Goal: Task Accomplishment & Management: Complete application form

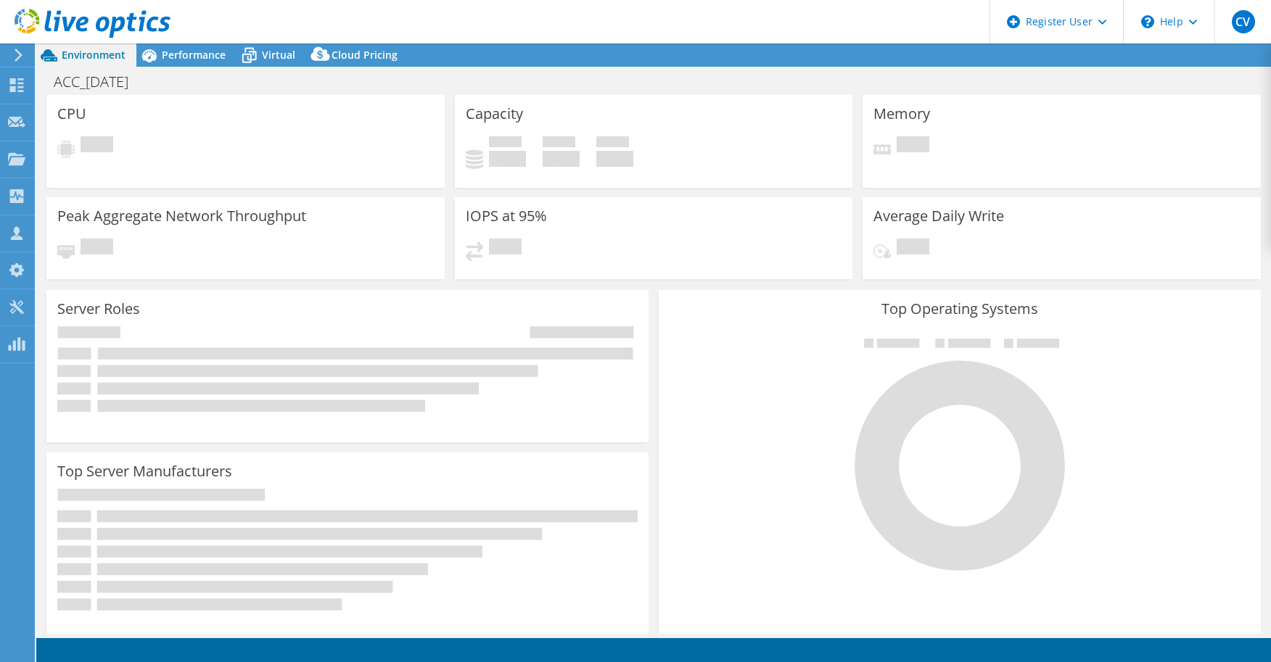
select select "USD"
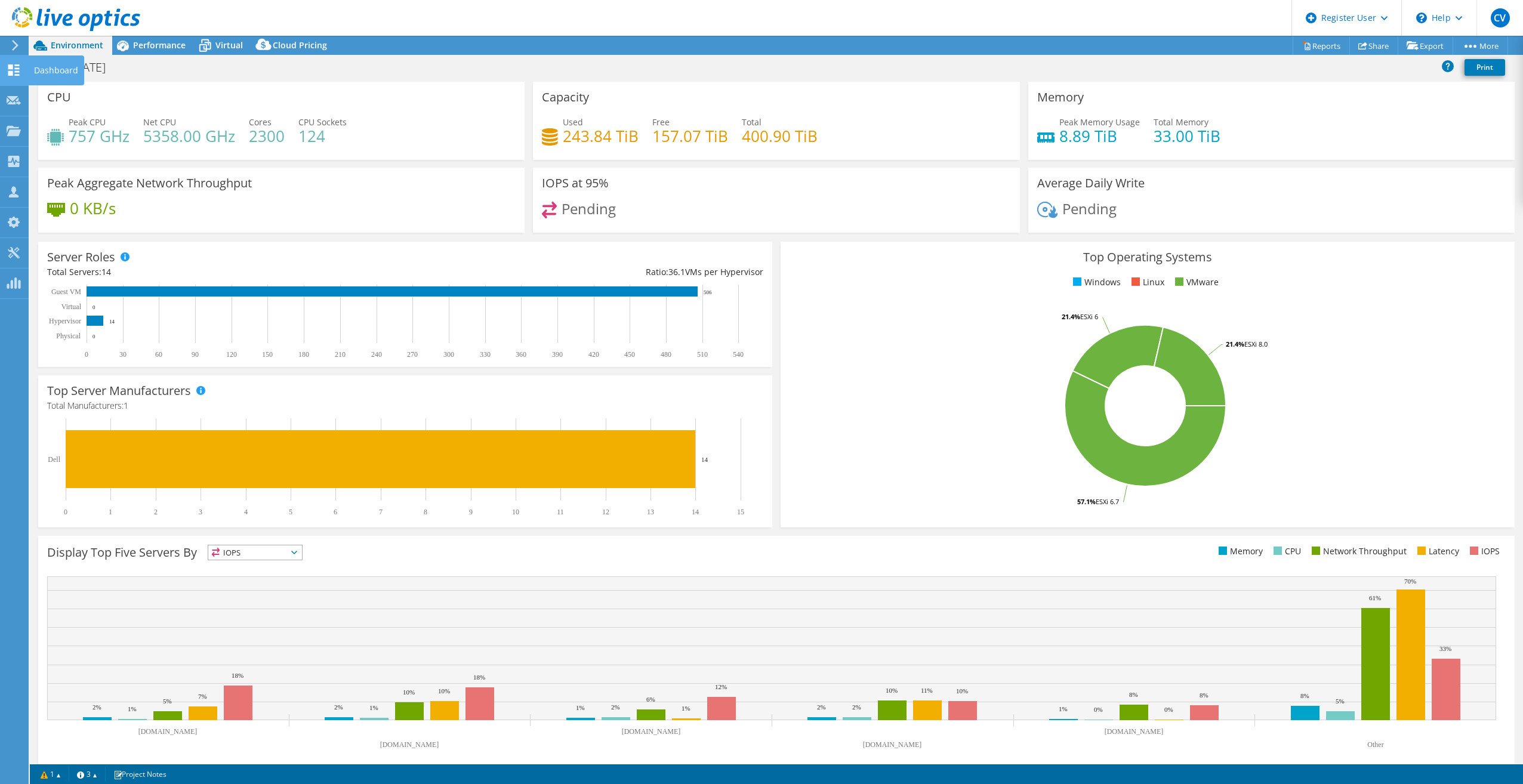
click at [12, 77] on div at bounding box center [13, 72] width 14 height 13
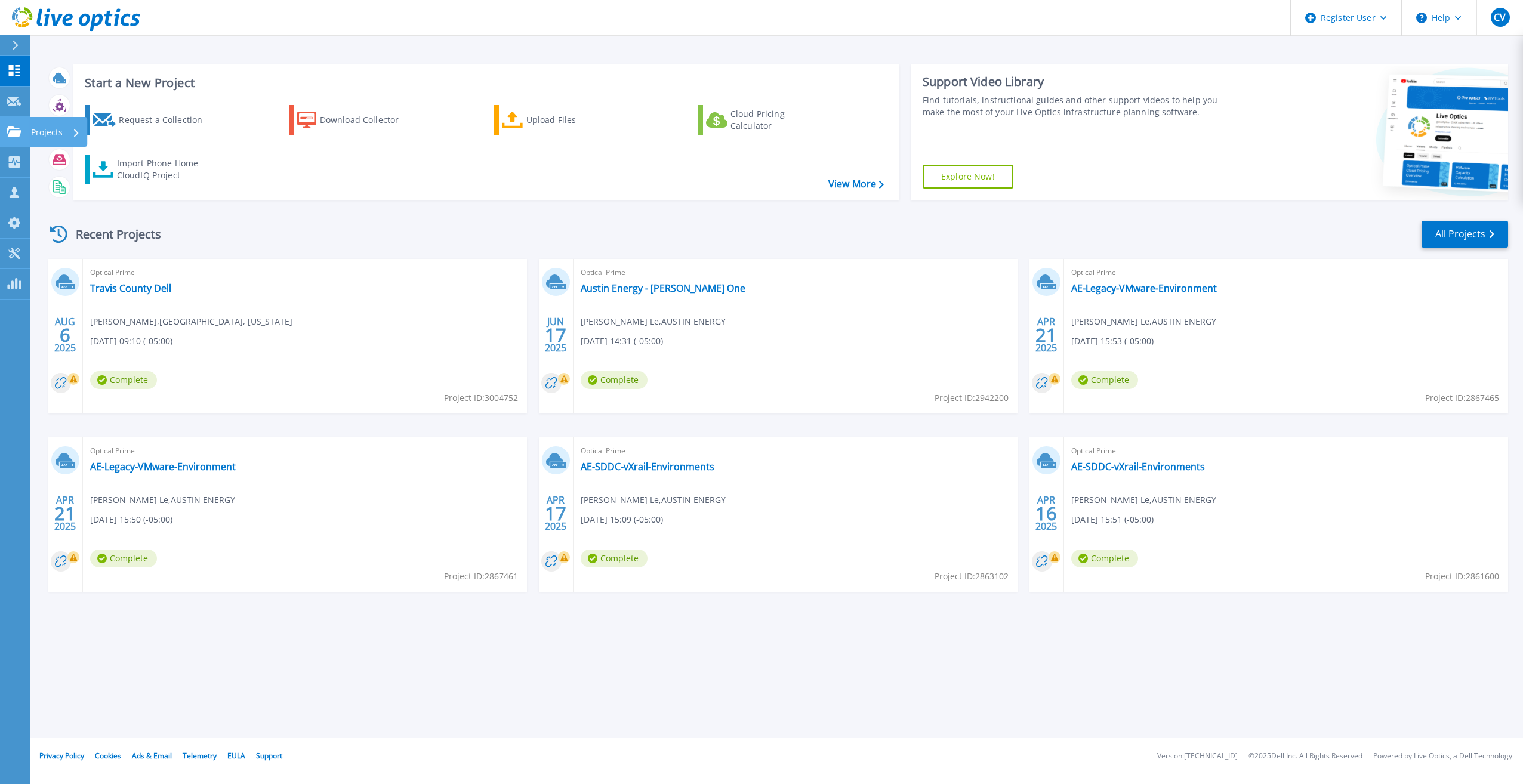
click at [16, 132] on icon at bounding box center [14, 132] width 14 height 10
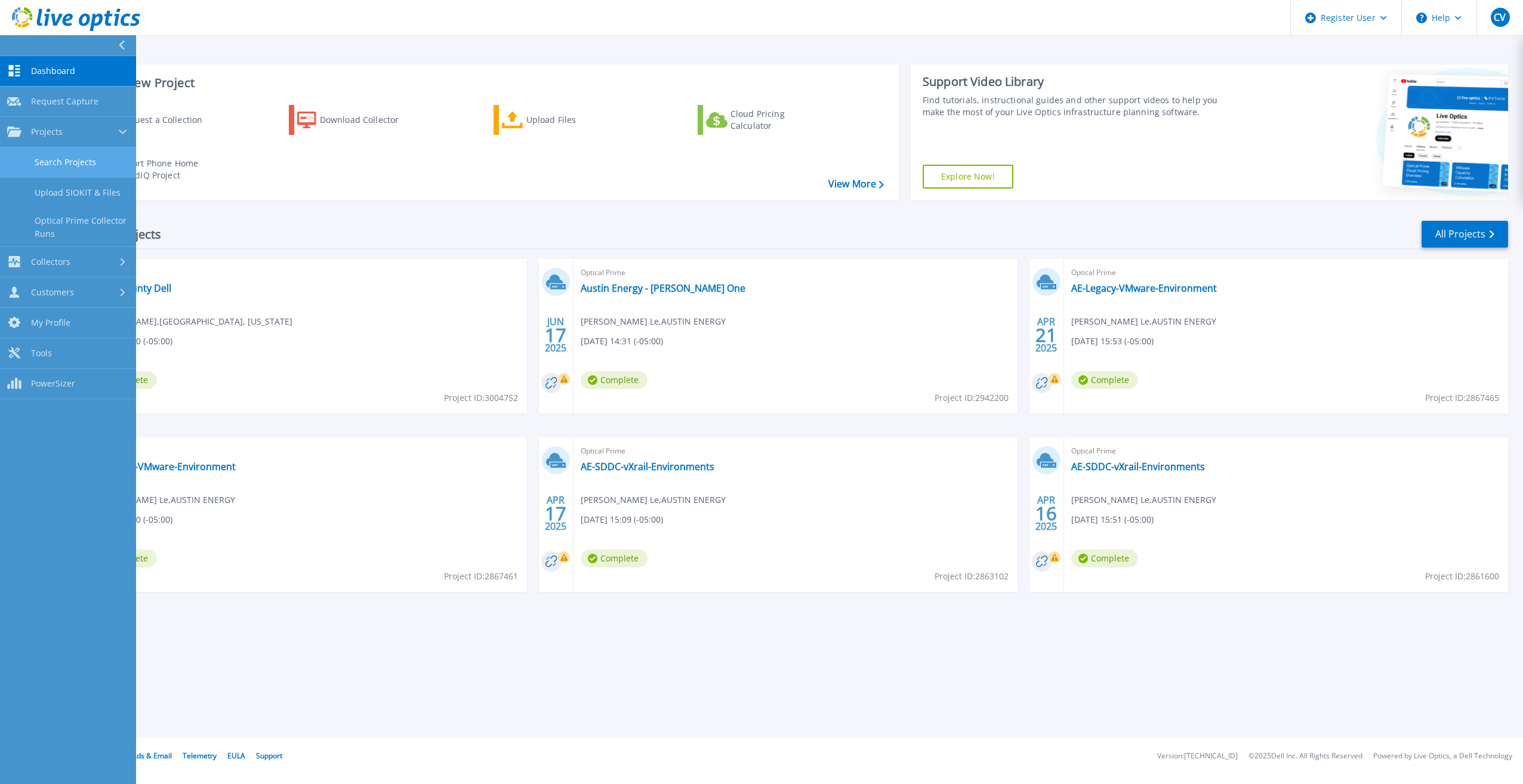
click at [39, 161] on link "Search Projects" at bounding box center [67, 162] width 136 height 30
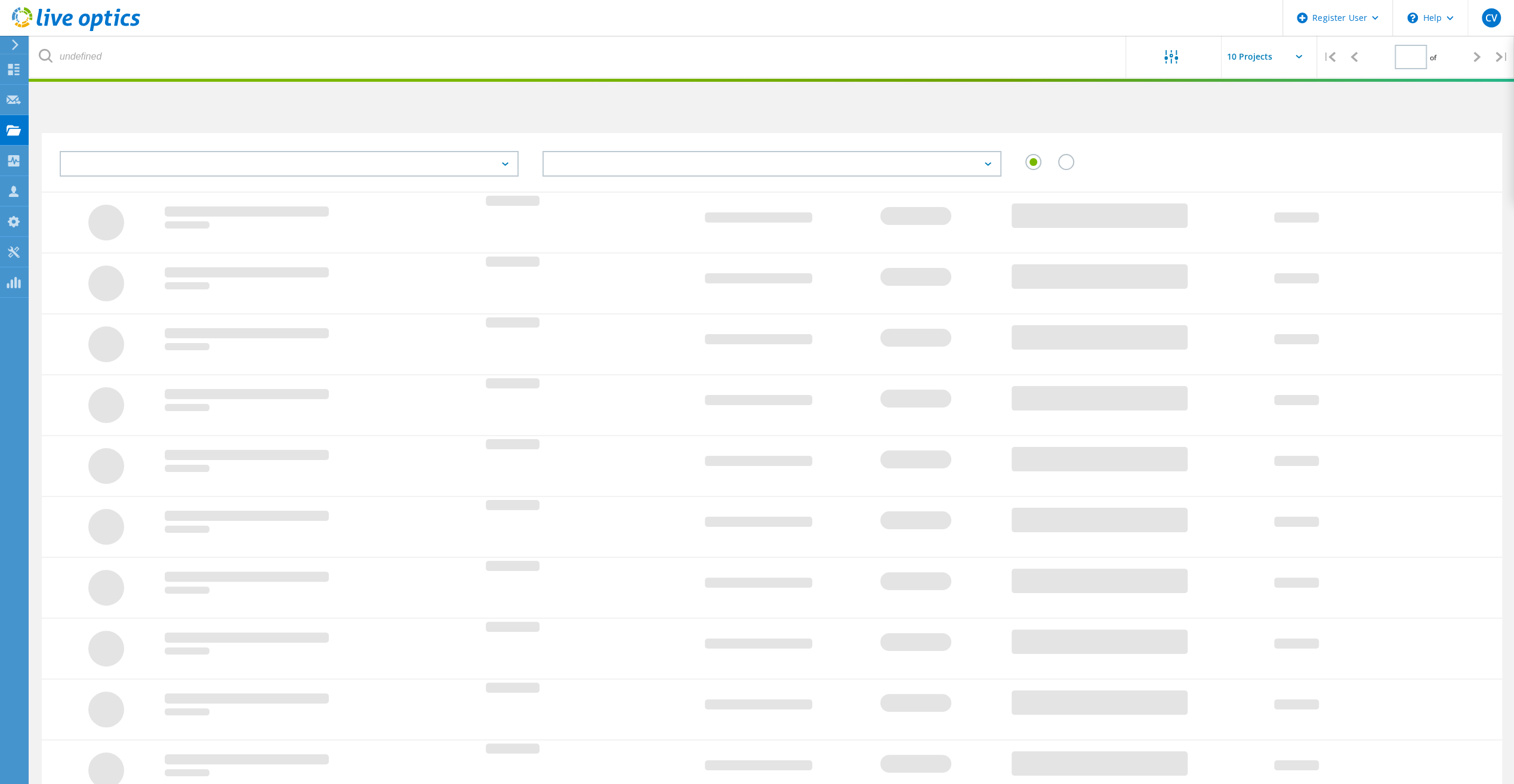
type input "1"
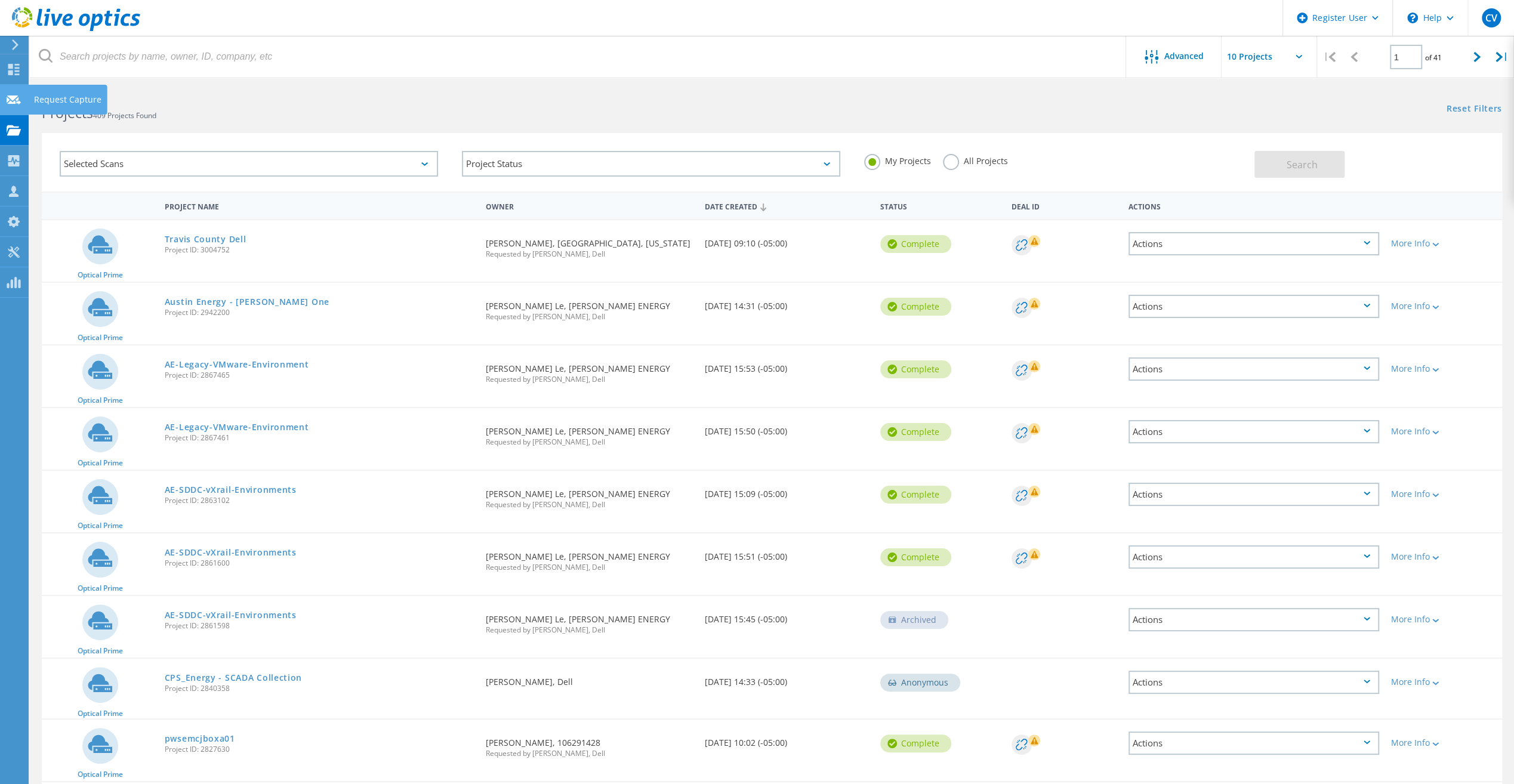
click at [16, 97] on use at bounding box center [13, 99] width 14 height 9
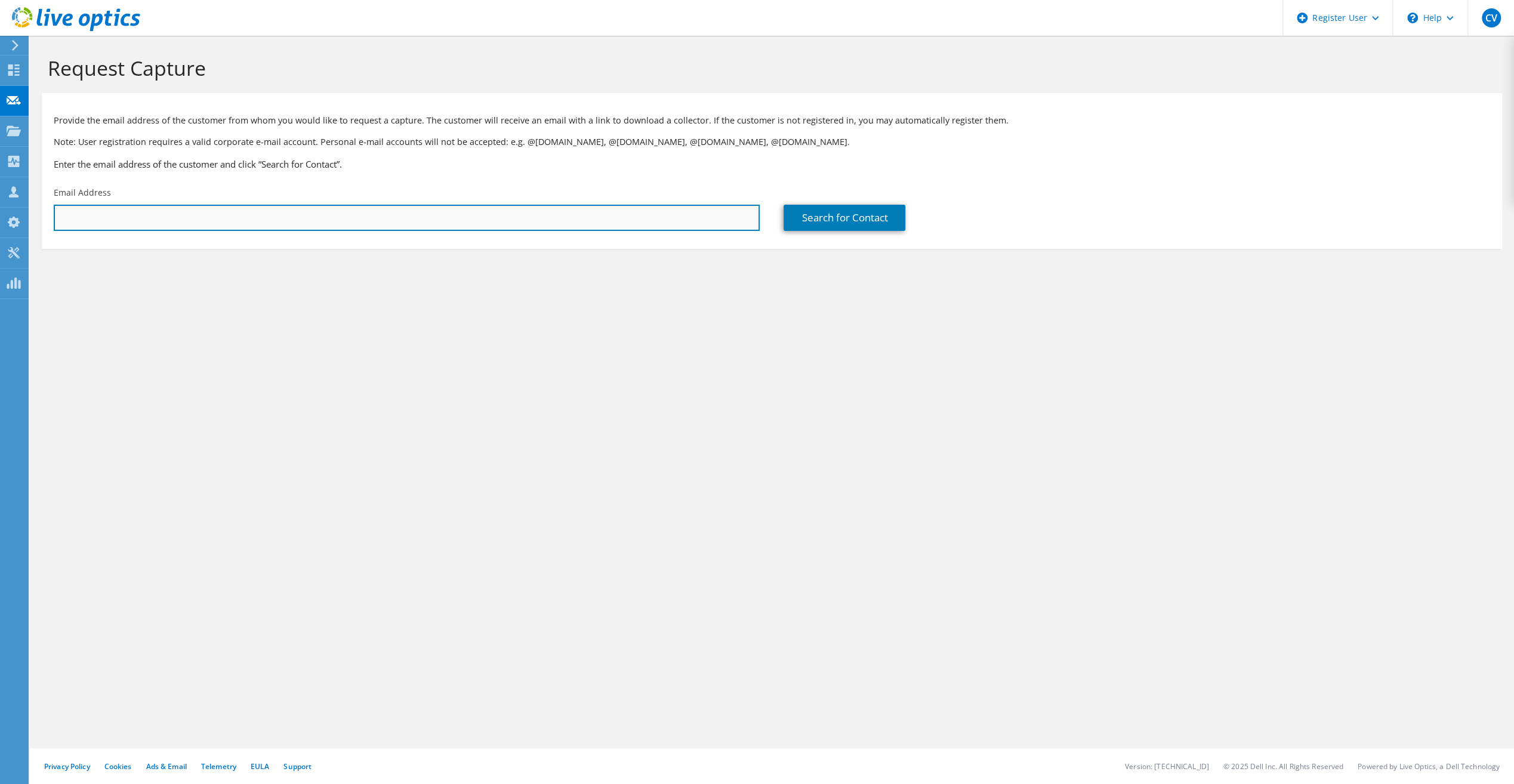
click at [643, 220] on input "text" at bounding box center [406, 218] width 706 height 26
paste input "barry.spikes@austintexas.gov"
type input "barry.spikes@austintexas.gov"
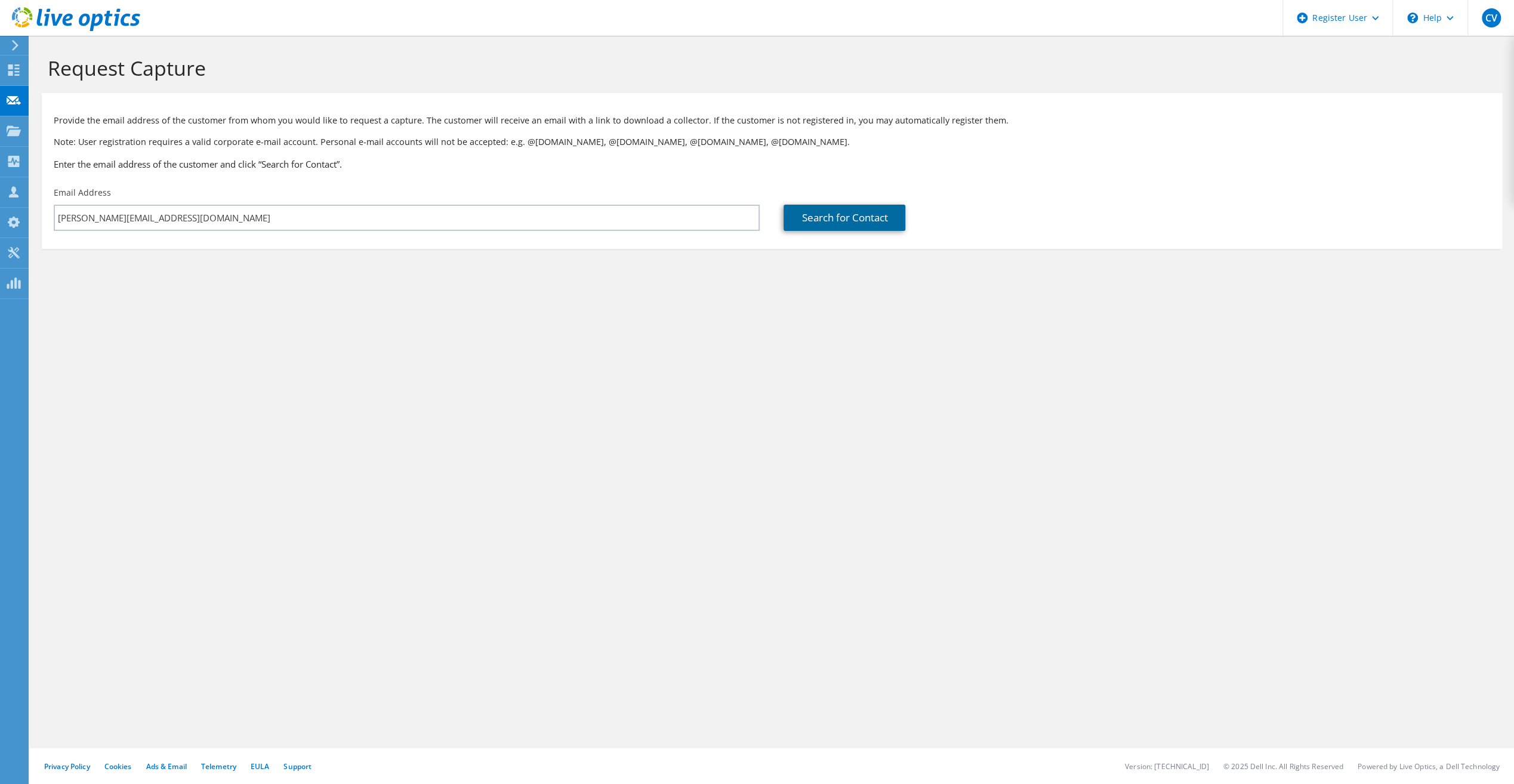
click at [849, 223] on link "Search for Contact" at bounding box center [844, 218] width 122 height 26
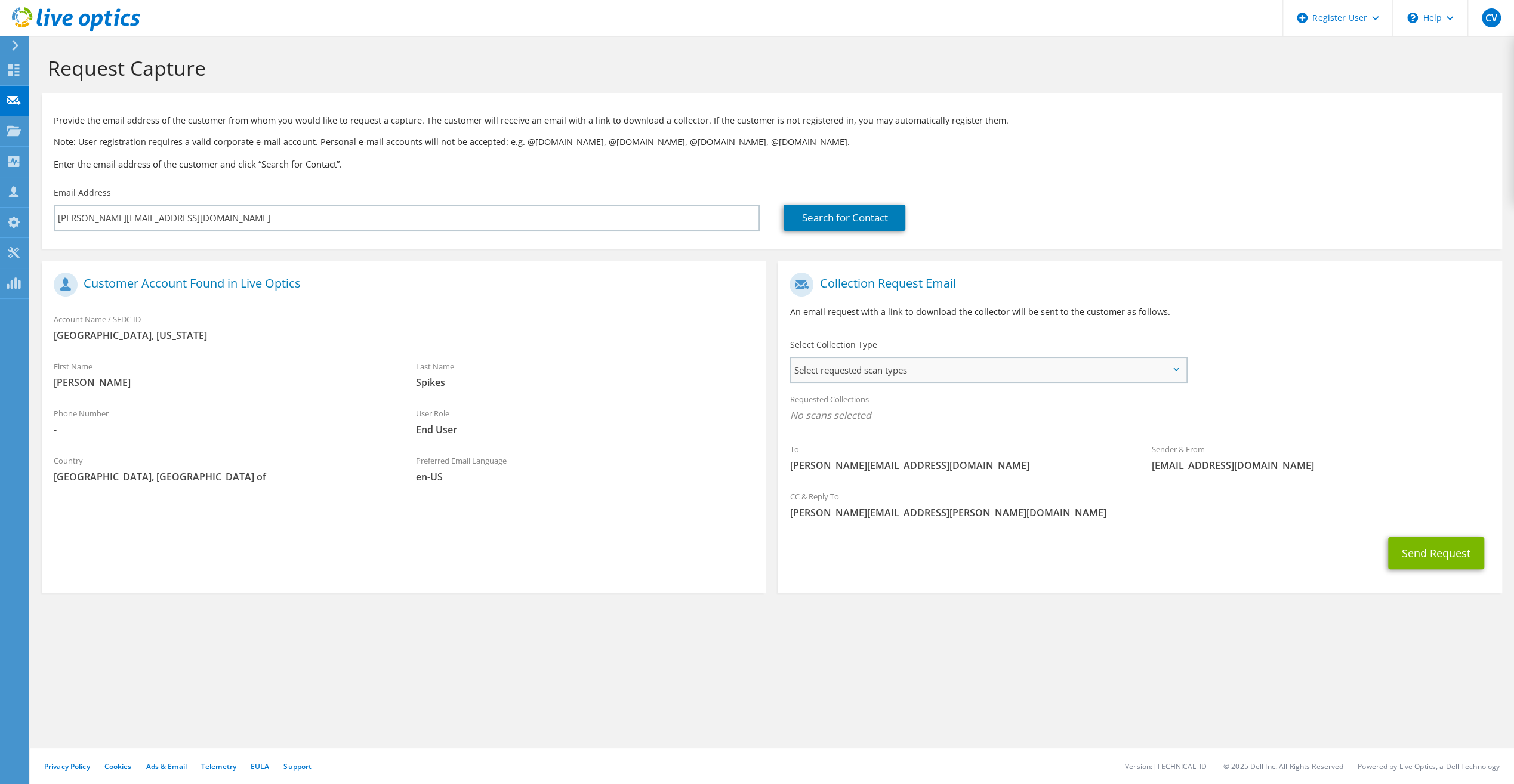
click at [861, 375] on span "Select requested scan types" at bounding box center [987, 369] width 394 height 24
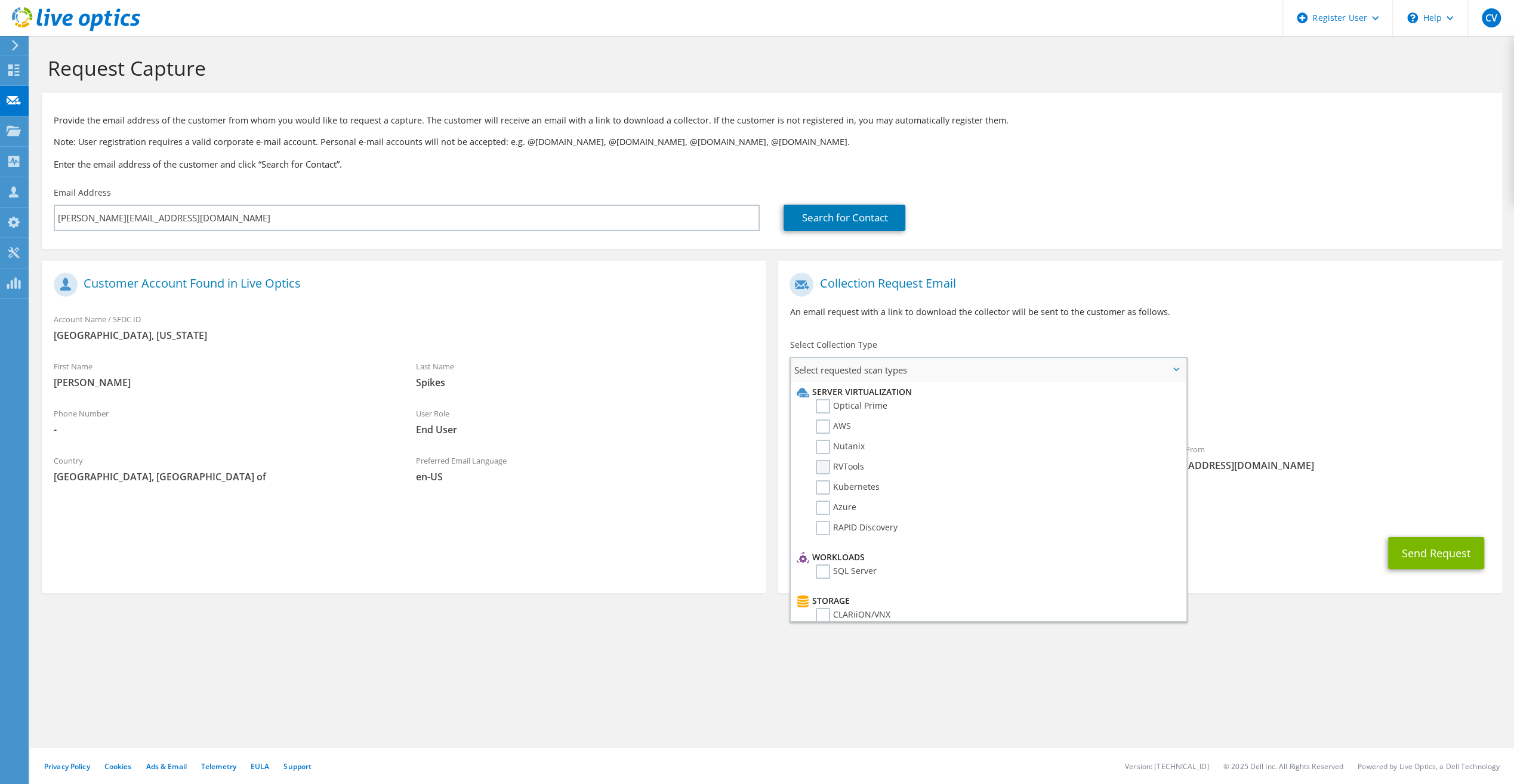
click at [830, 469] on label "RVTools" at bounding box center [840, 466] width 49 height 14
click at [0, 0] on input "RVTools" at bounding box center [0, 0] width 0 height 0
click at [1269, 531] on div "CC & Reply To Carlos.Veras@dell.com" at bounding box center [1140, 511] width 724 height 47
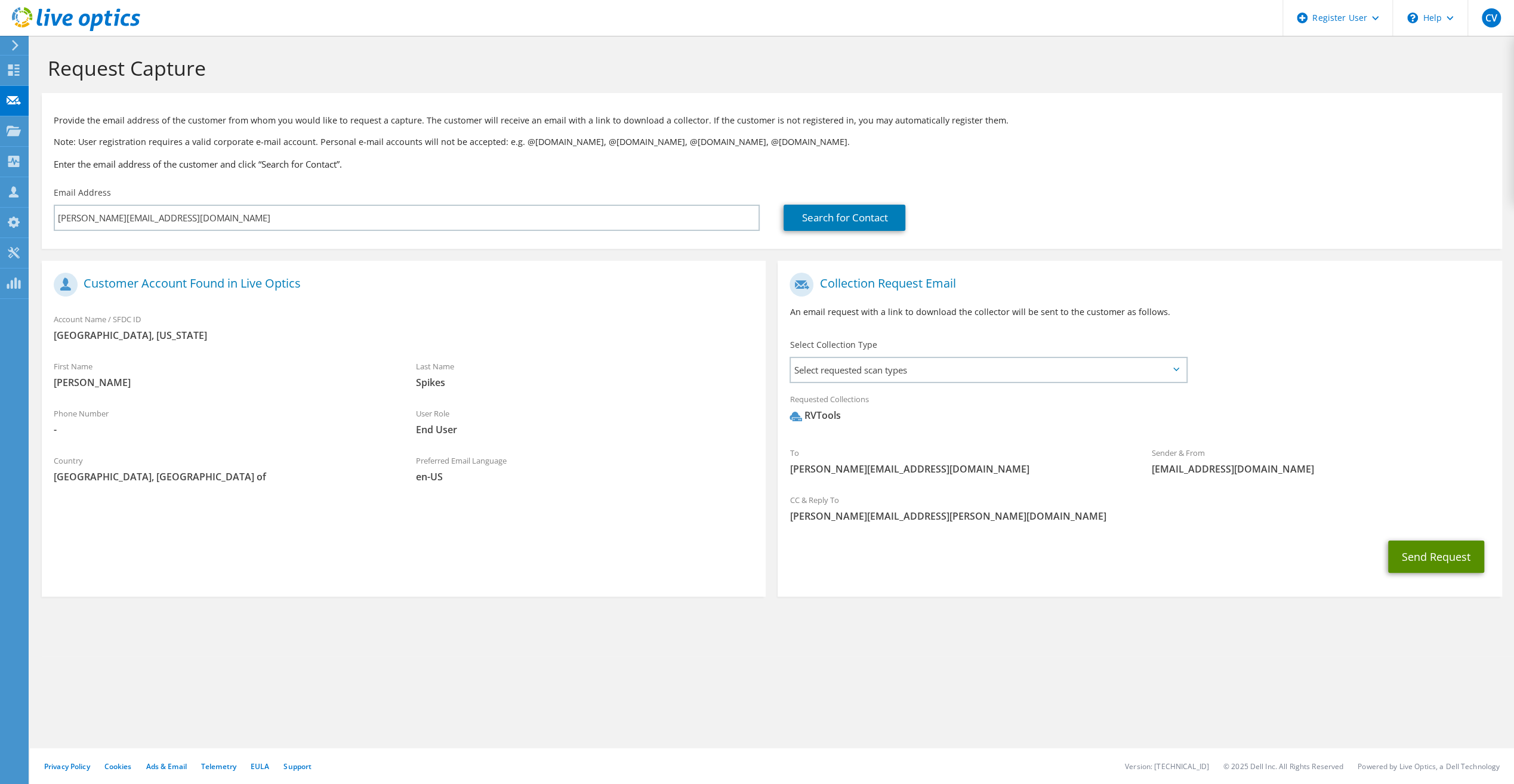
click at [1421, 559] on button "Send Request" at bounding box center [1436, 556] width 96 height 32
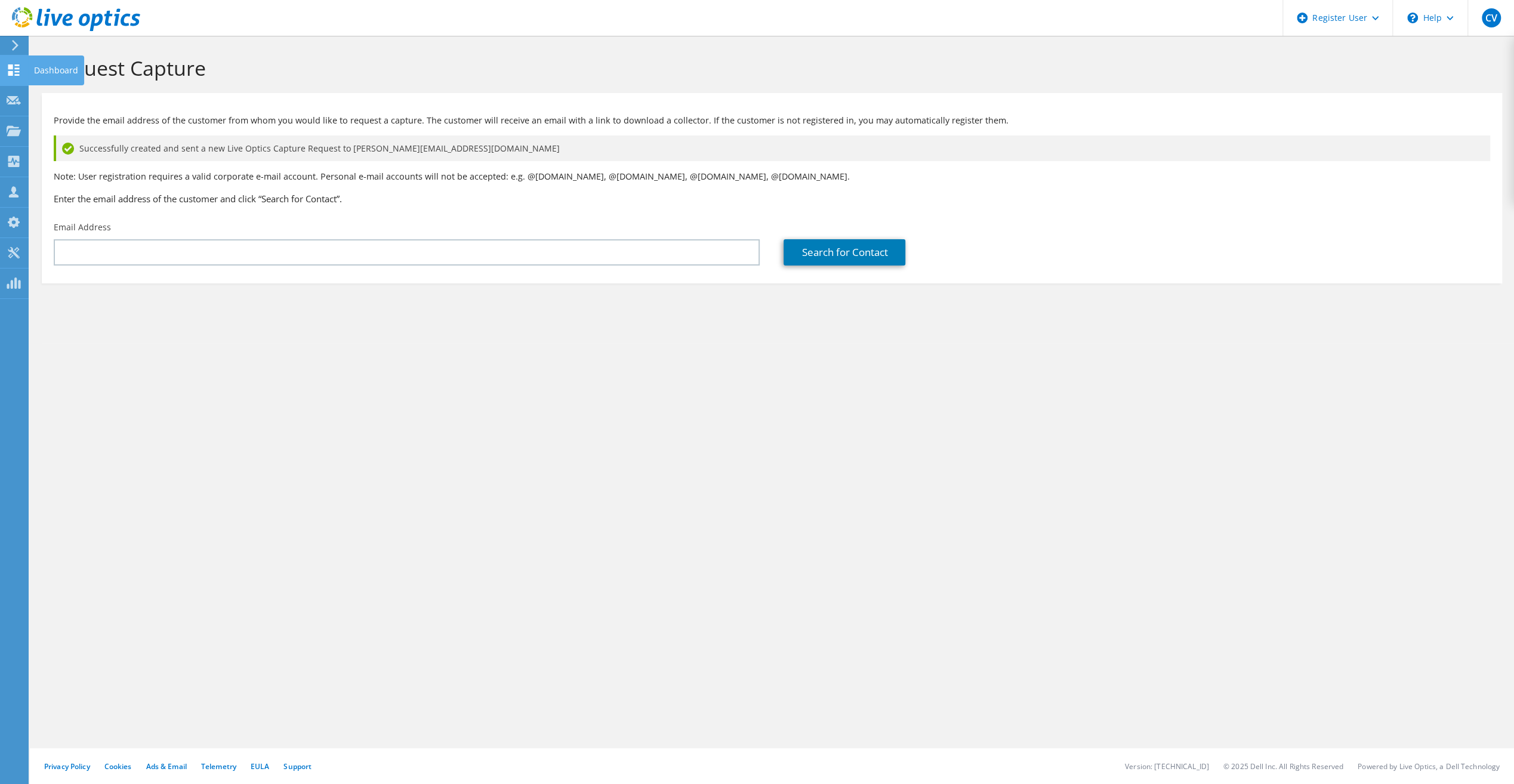
click at [16, 64] on use at bounding box center [14, 70] width 12 height 12
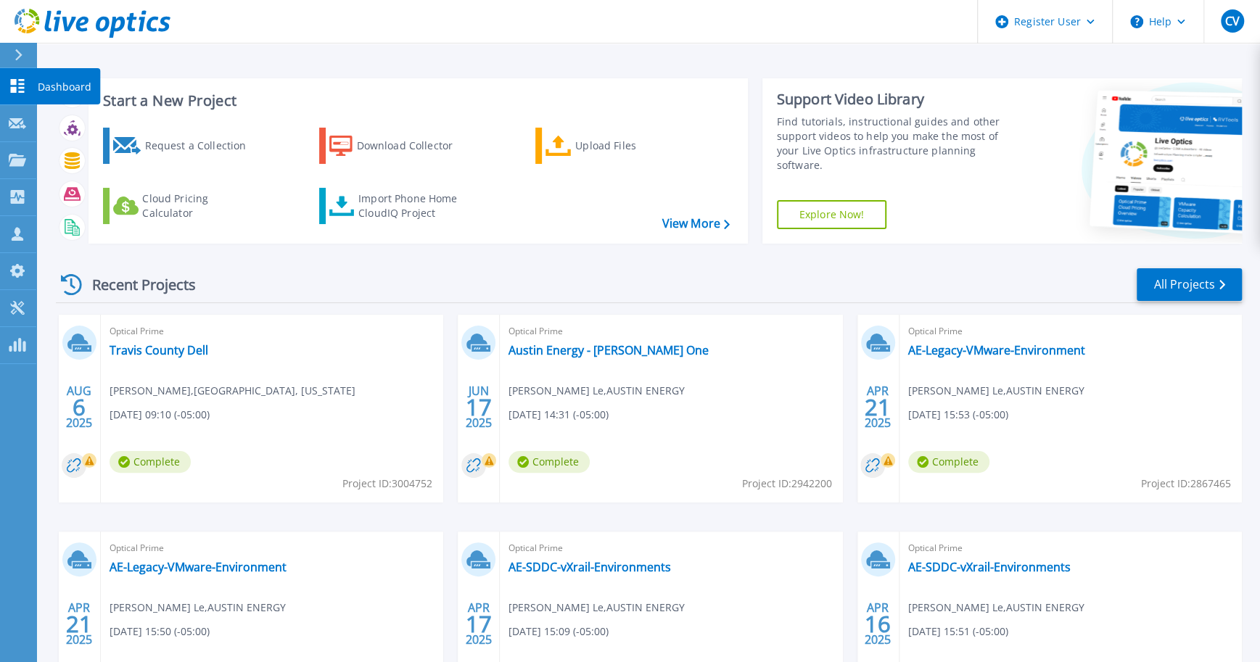
click at [26, 81] on link "Dashboard Dashboard" at bounding box center [18, 86] width 36 height 37
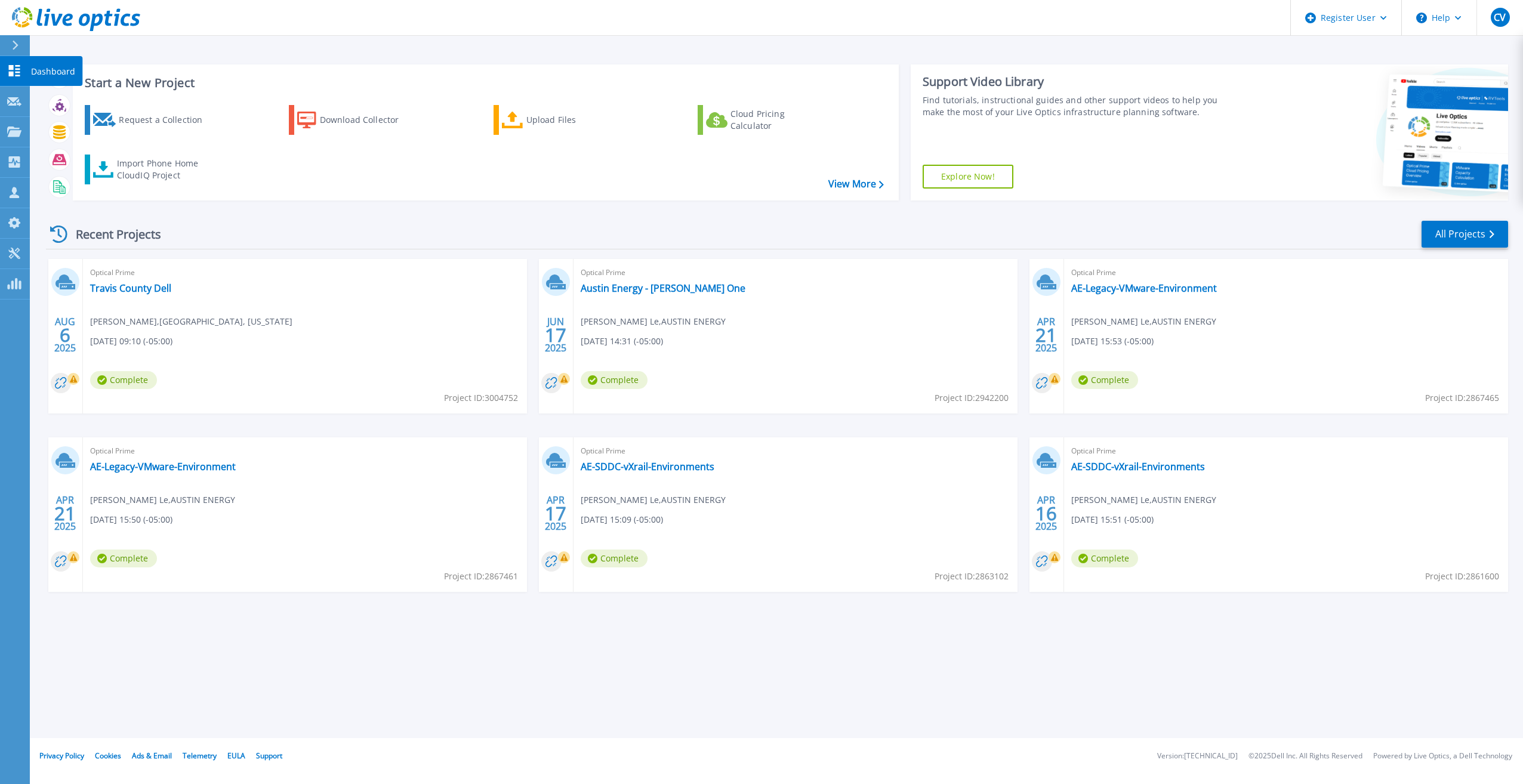
click at [12, 80] on link "Dashboard Dashboard" at bounding box center [15, 71] width 30 height 30
click at [19, 104] on icon at bounding box center [14, 101] width 14 height 9
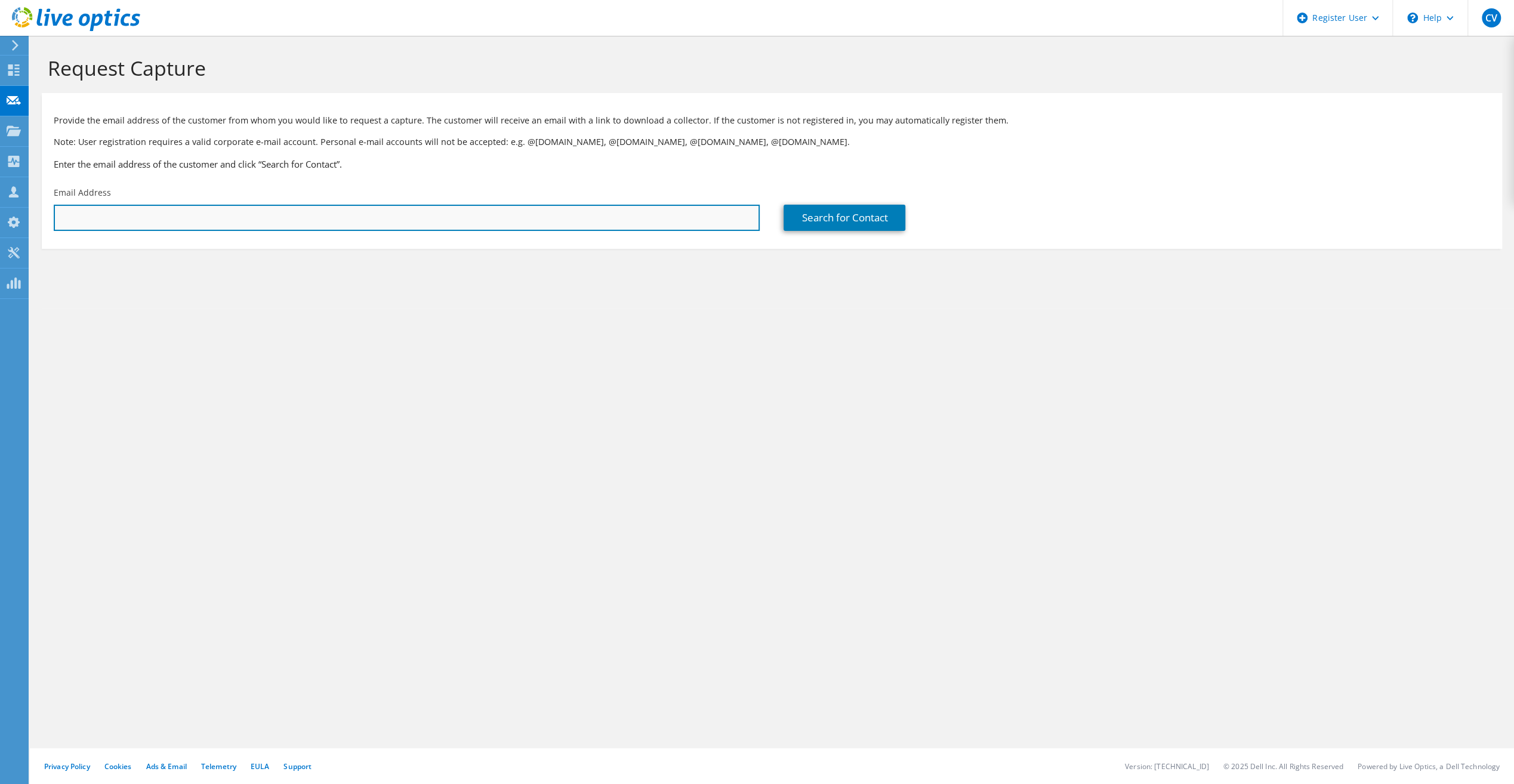
click at [153, 209] on input "text" at bounding box center [406, 218] width 706 height 26
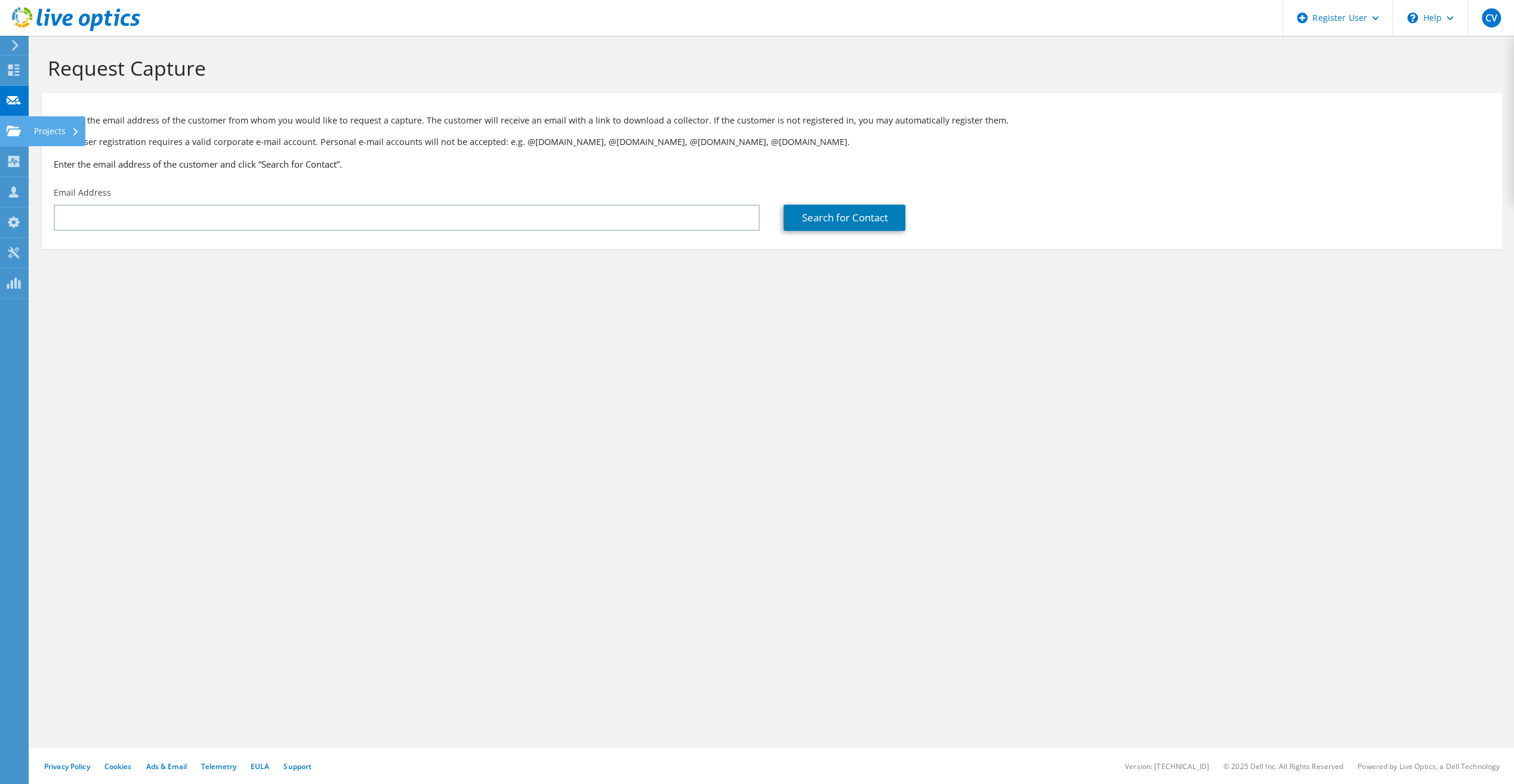
click at [16, 138] on div at bounding box center [13, 132] width 14 height 13
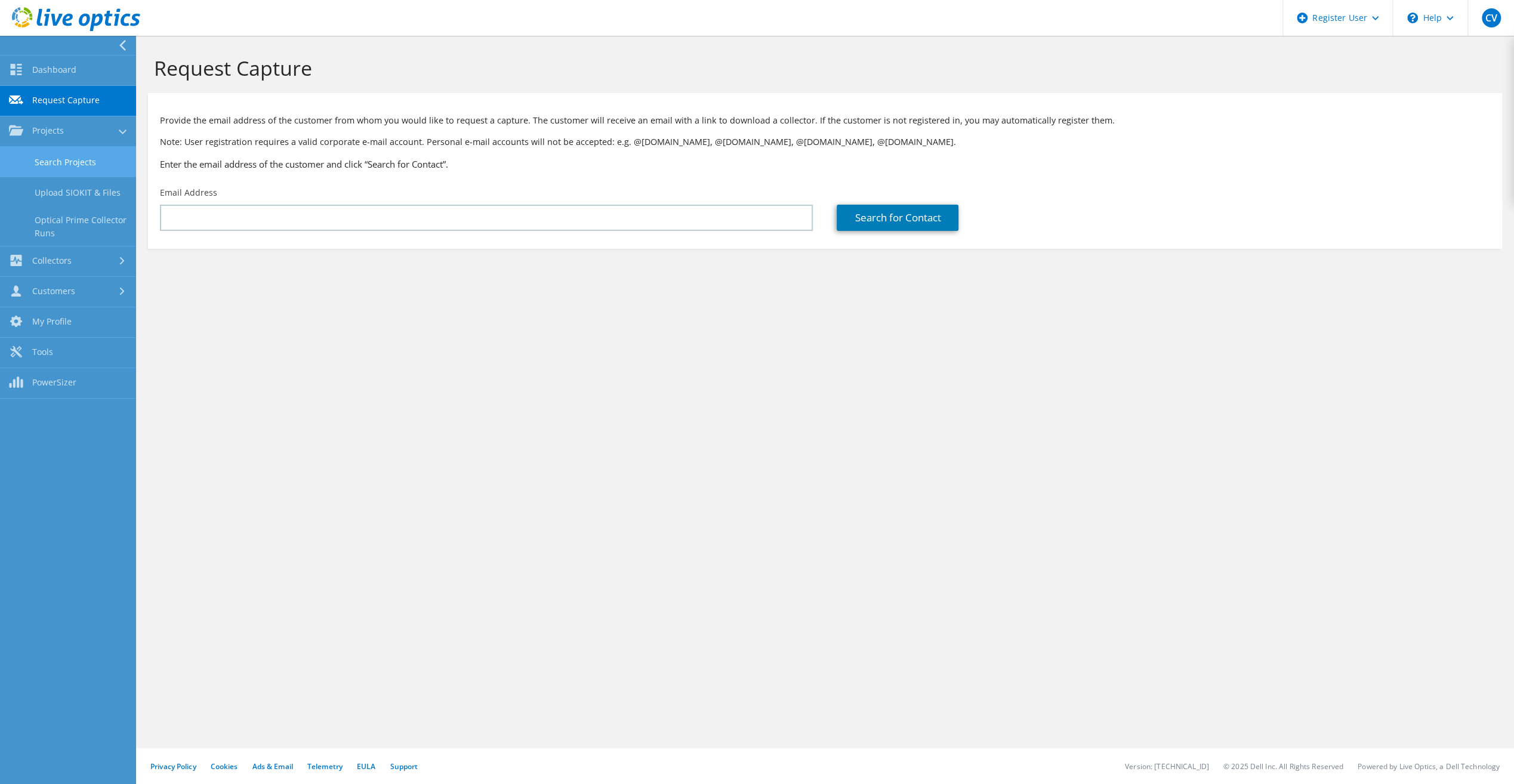
click at [53, 161] on link "Search Projects" at bounding box center [67, 161] width 136 height 30
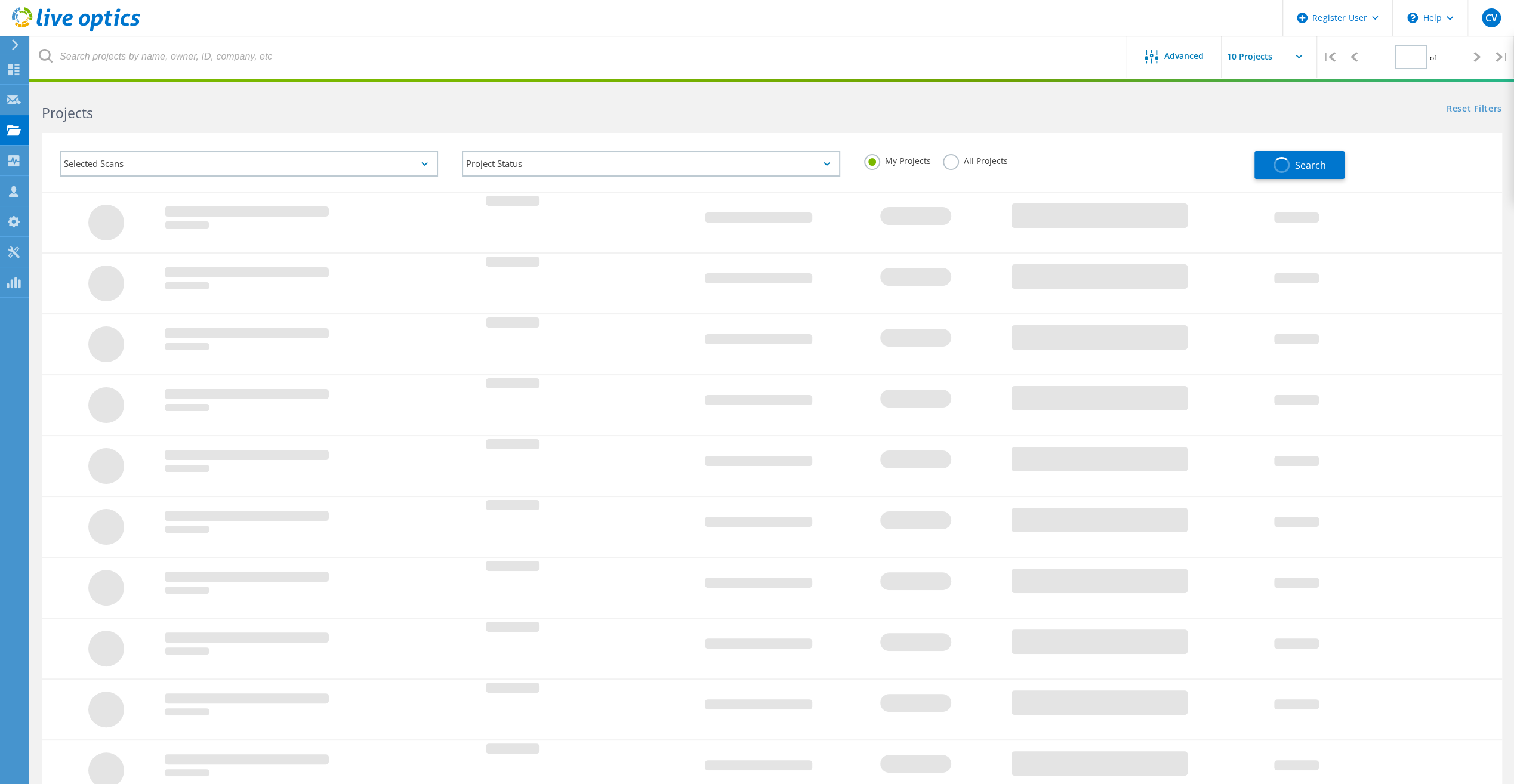
type input "1"
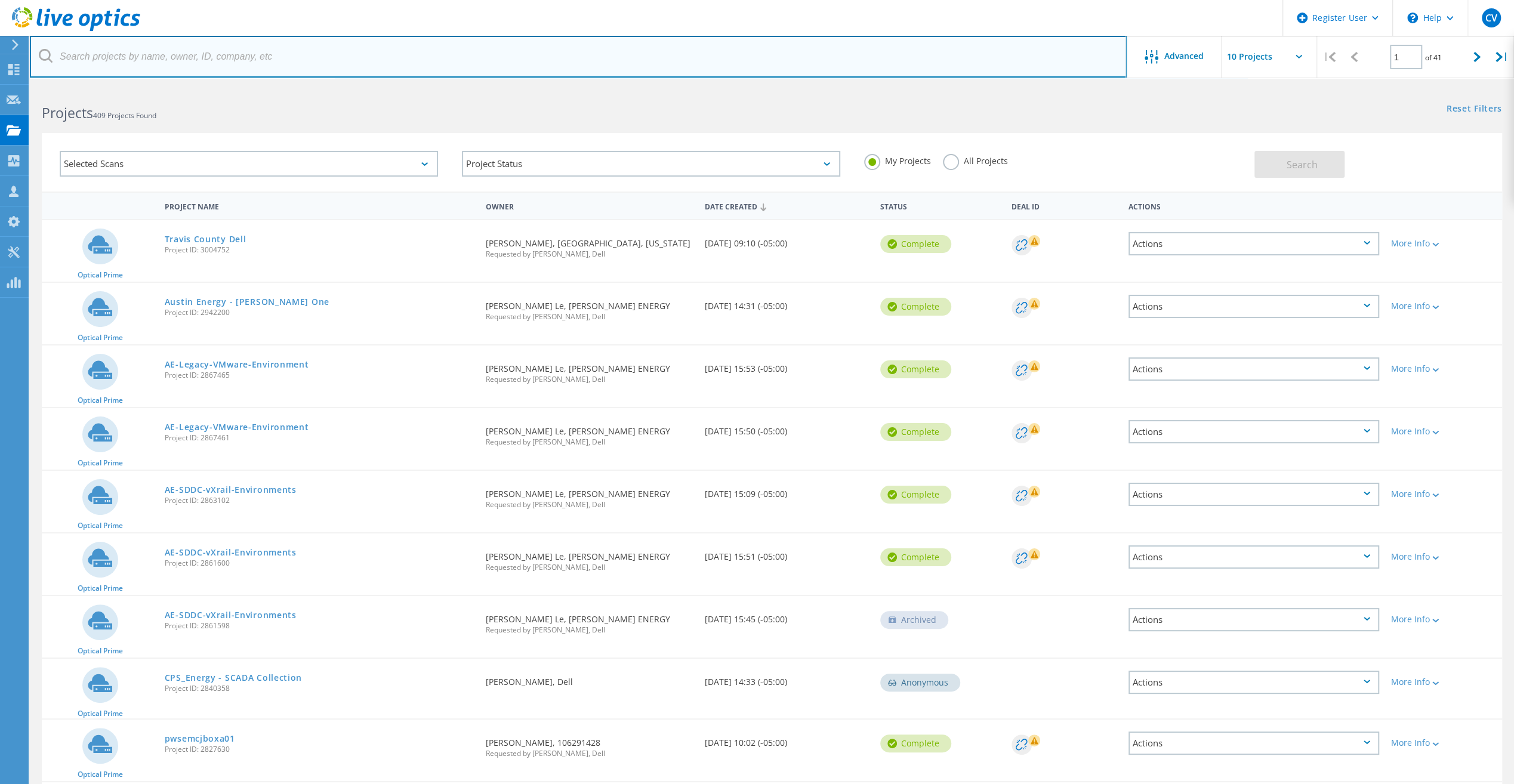
click at [132, 60] on input "text" at bounding box center [578, 57] width 1097 height 42
paste input "barry.spikes@austintexas.gov"
type input "barry.spikes@austintexas.gov"
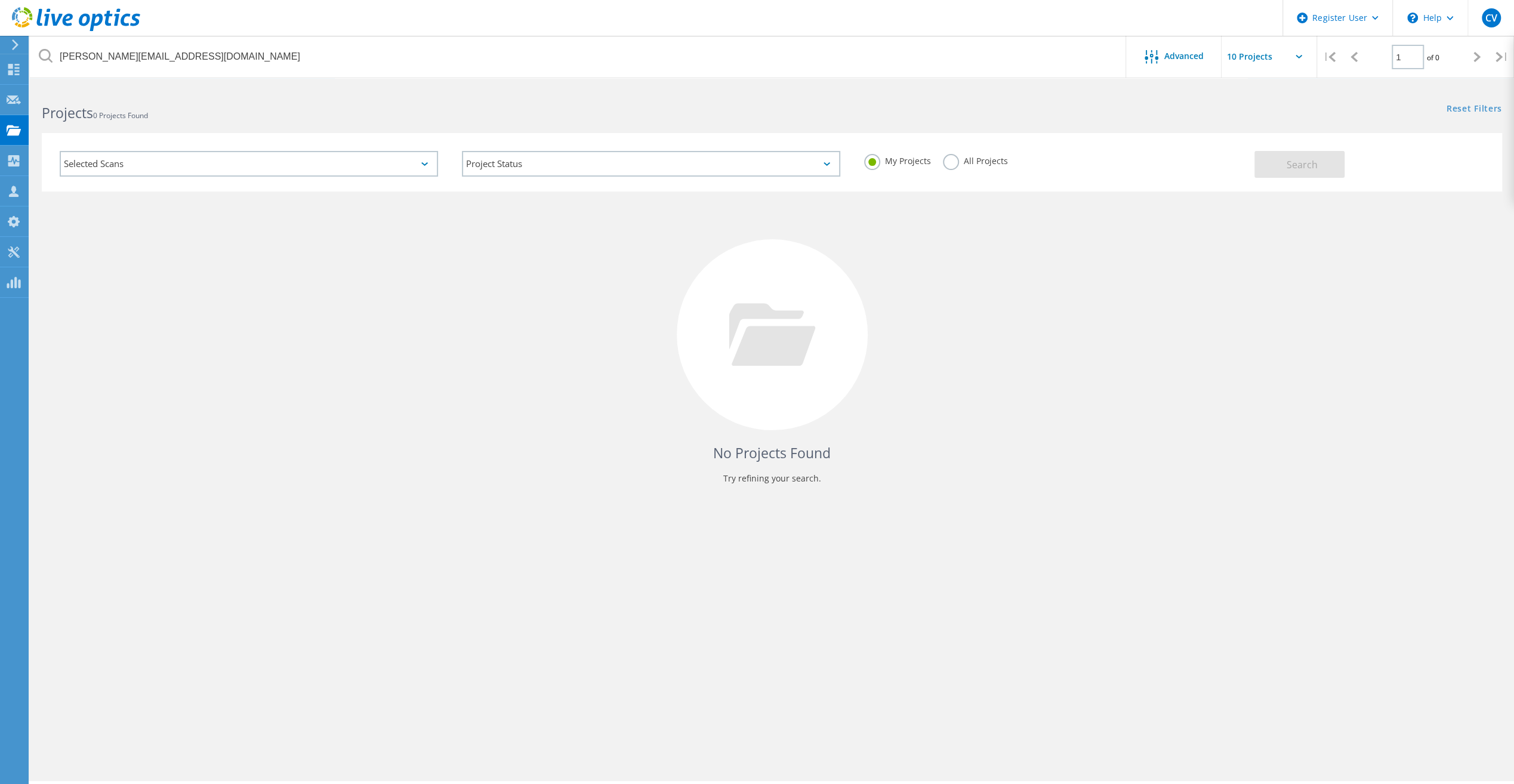
click at [955, 163] on label "All Projects" at bounding box center [975, 160] width 65 height 12
click at [0, 0] on input "All Projects" at bounding box center [0, 0] width 0 height 0
click at [1279, 170] on button "Search" at bounding box center [1300, 165] width 91 height 27
click at [14, 67] on icon at bounding box center [13, 70] width 14 height 12
